Goal: Task Accomplishment & Management: Complete application form

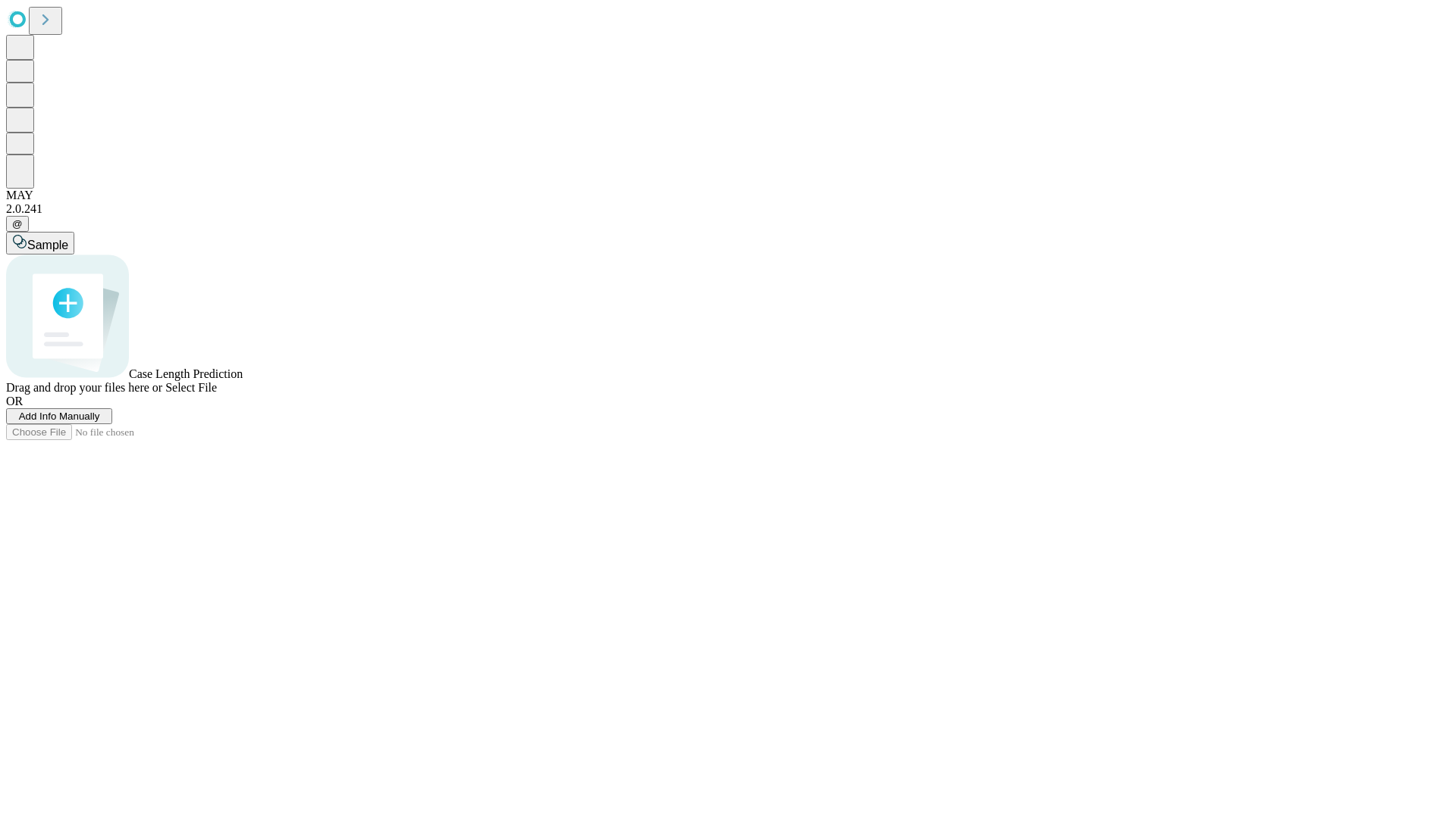
click at [100, 422] on span "Add Info Manually" at bounding box center [60, 417] width 81 height 11
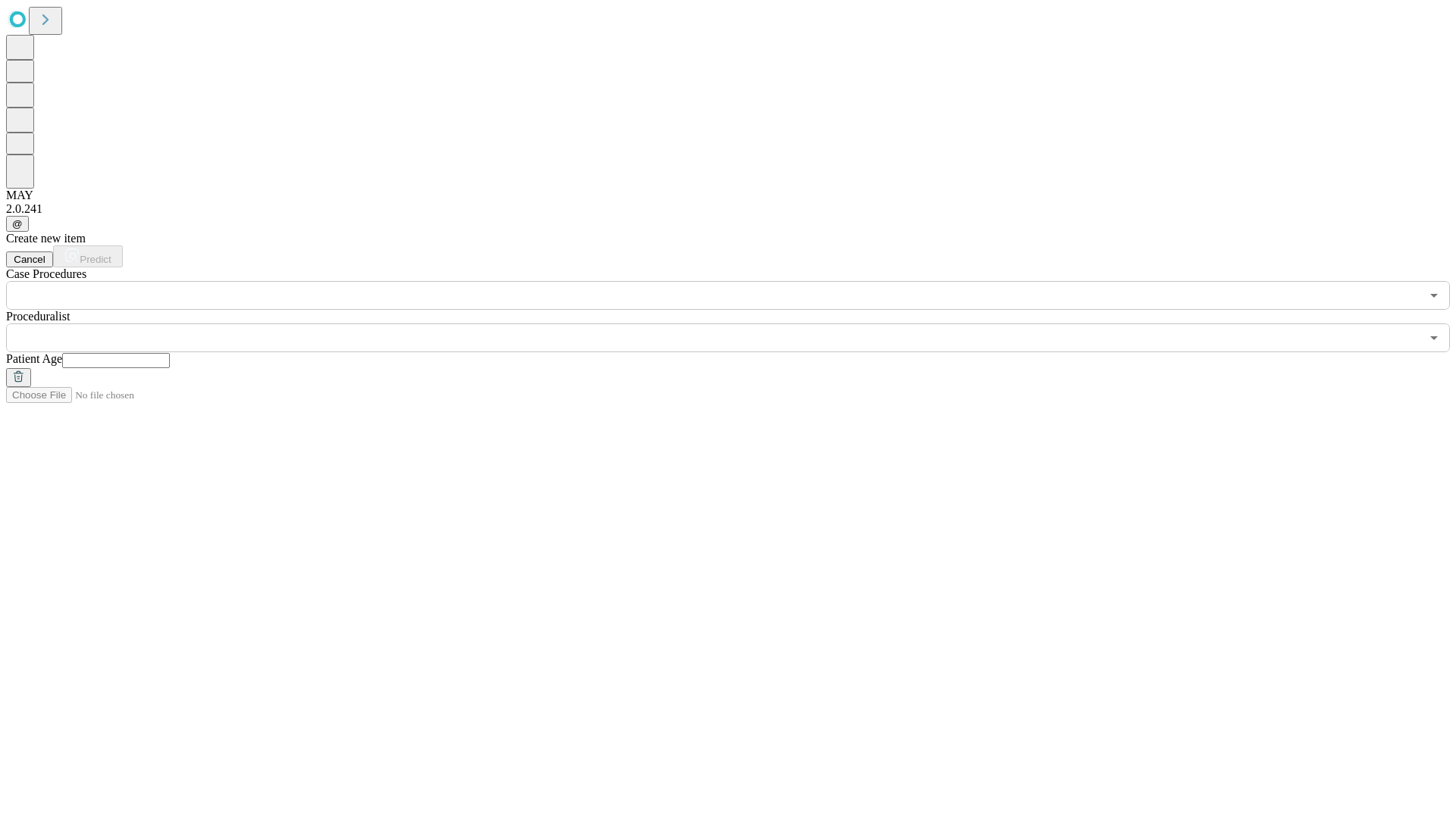
click at [170, 353] on input "text" at bounding box center [117, 361] width 108 height 15
type input "**"
click at [739, 324] on input "text" at bounding box center [712, 338] width 1414 height 28
